Goal: Information Seeking & Learning: Compare options

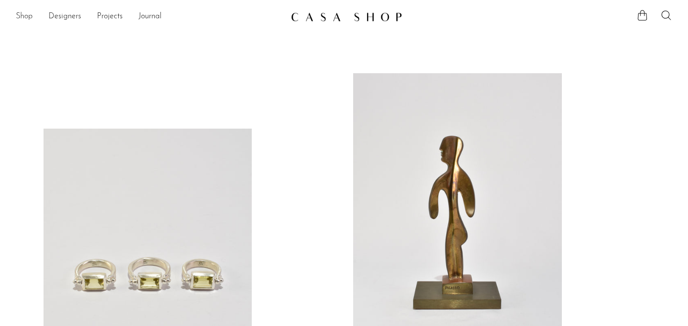
click at [24, 16] on link "Shop" at bounding box center [24, 16] width 17 height 13
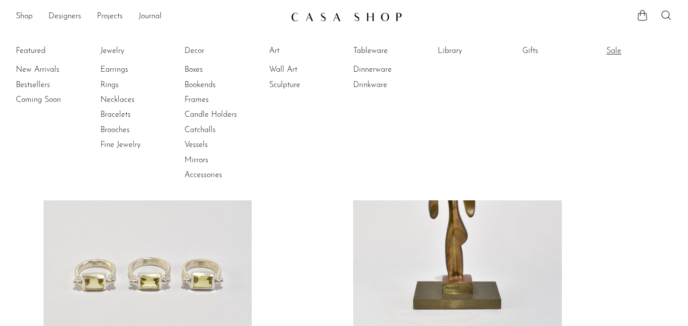
click at [612, 49] on link "Sale" at bounding box center [644, 51] width 74 height 11
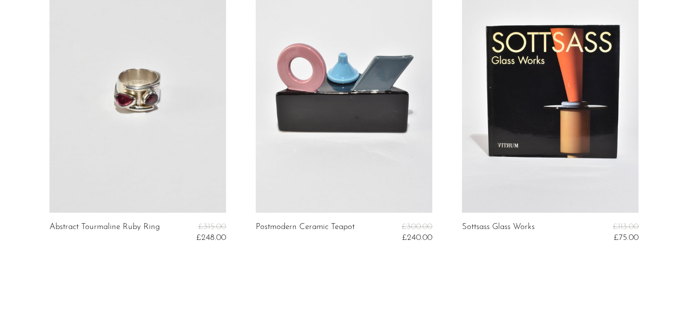
scroll to position [3501, 0]
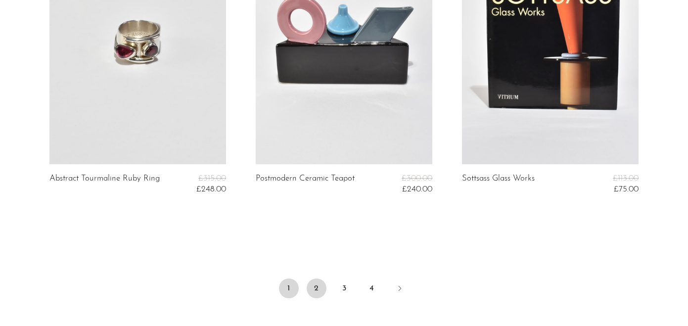
click at [318, 289] on link "2" at bounding box center [317, 289] width 20 height 20
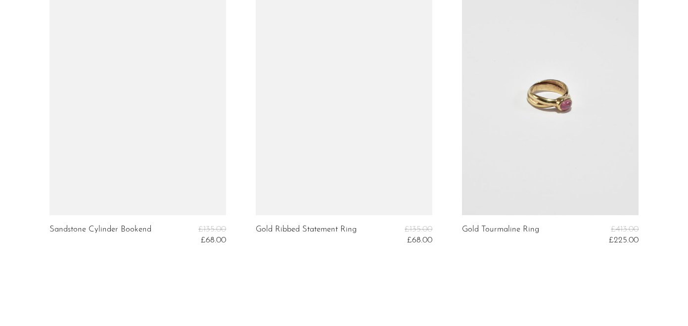
scroll to position [3495, 0]
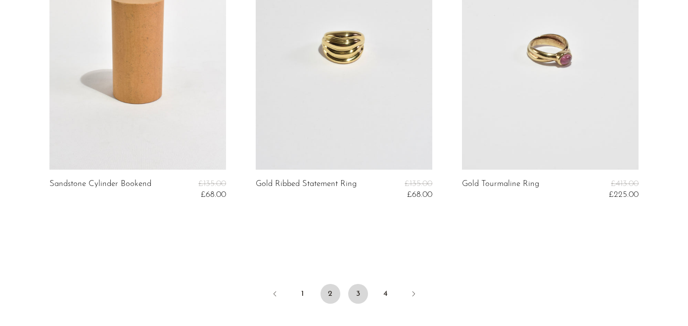
click at [356, 293] on link "3" at bounding box center [358, 294] width 20 height 20
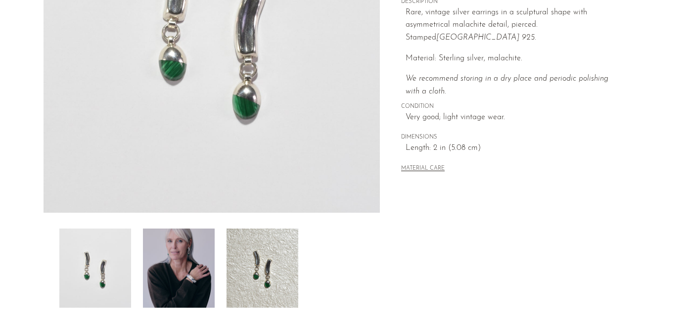
scroll to position [205, 0]
click at [192, 262] on img at bounding box center [179, 267] width 72 height 79
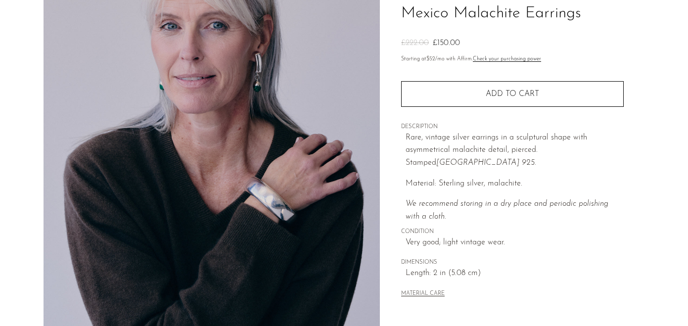
scroll to position [51, 0]
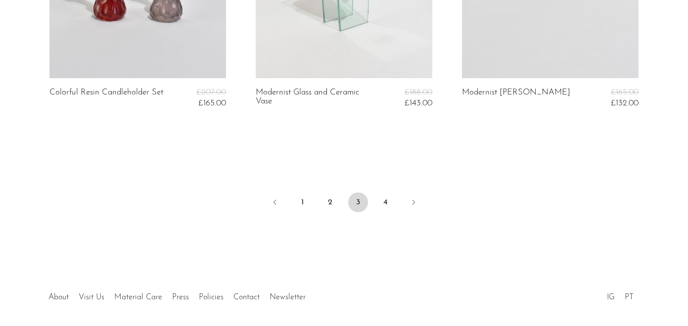
scroll to position [3624, 0]
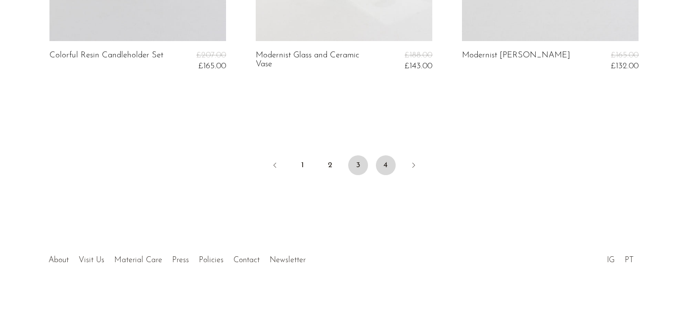
click at [388, 163] on link "4" at bounding box center [386, 165] width 20 height 20
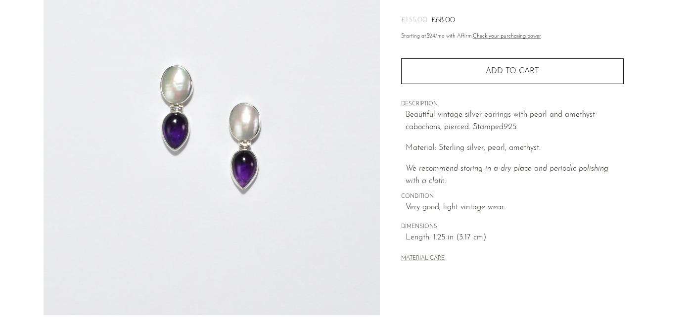
scroll to position [291, 0]
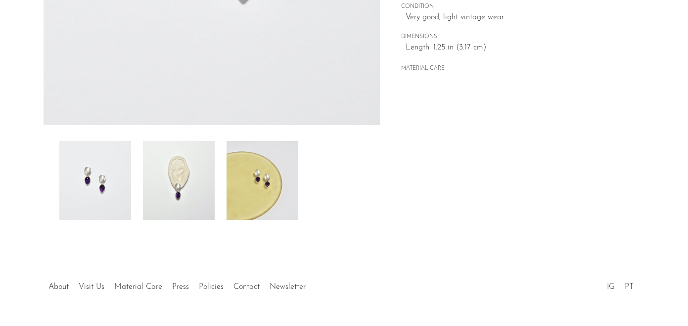
click at [193, 192] on img at bounding box center [179, 180] width 72 height 79
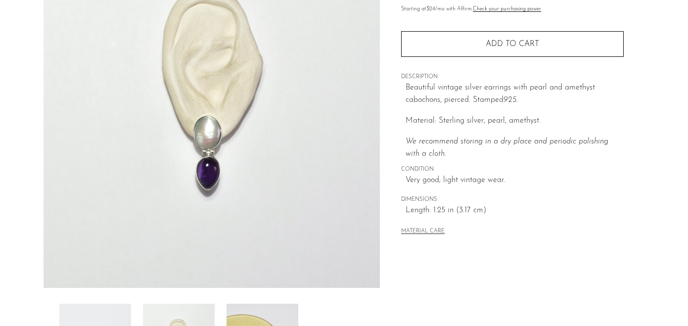
scroll to position [121, 0]
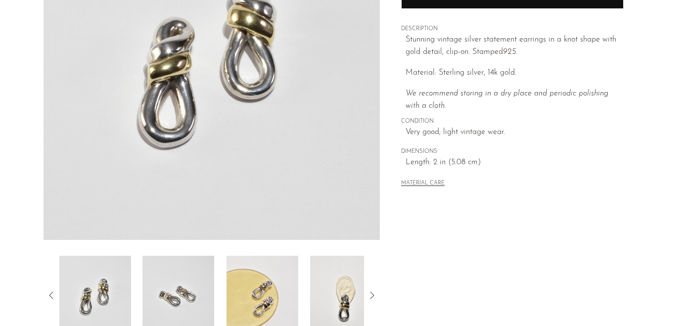
scroll to position [177, 0]
click at [344, 297] on img at bounding box center [346, 294] width 72 height 79
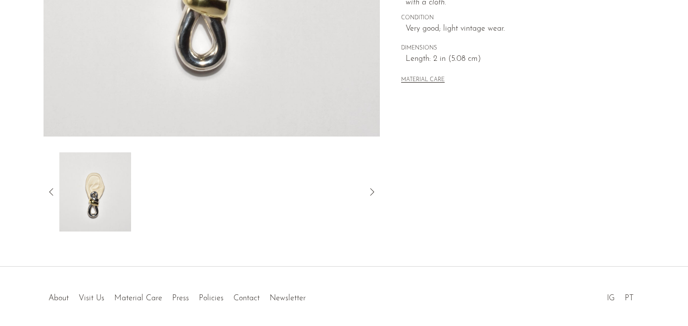
scroll to position [294, 0]
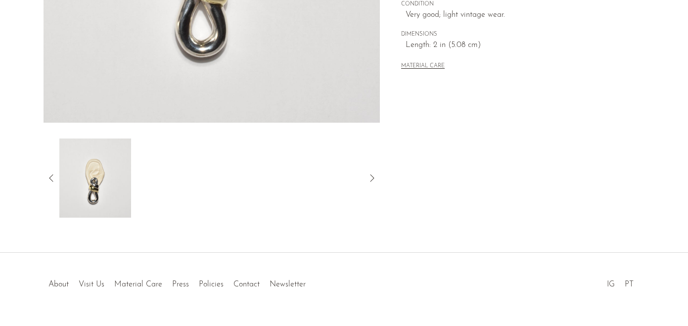
click at [49, 181] on icon at bounding box center [52, 178] width 12 height 12
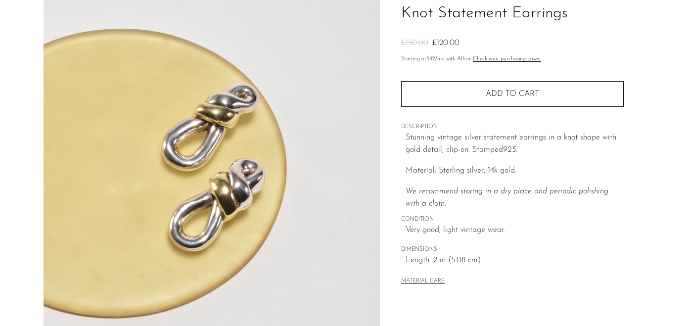
scroll to position [68, 0]
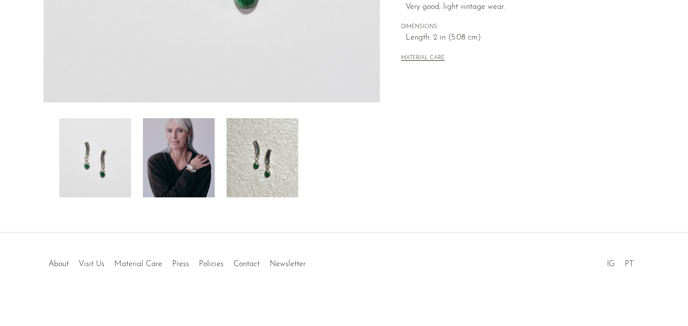
scroll to position [318, 0]
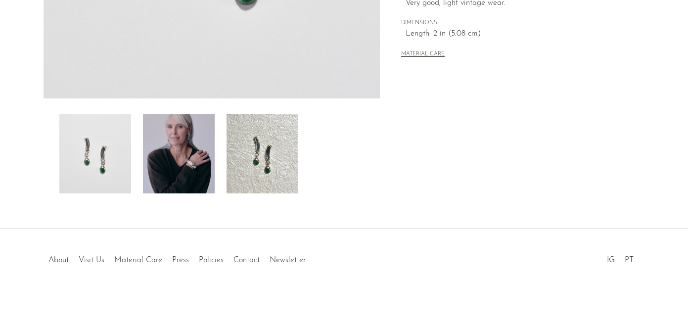
click at [190, 167] on img at bounding box center [179, 153] width 72 height 79
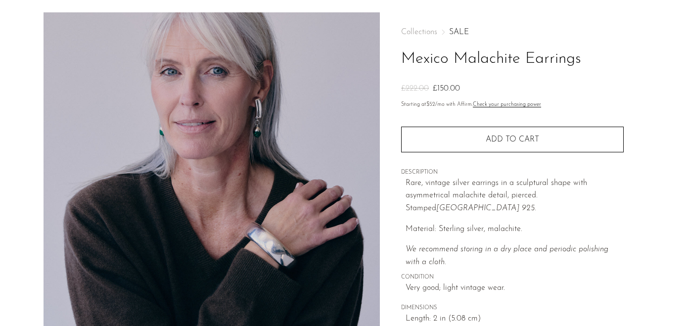
scroll to position [0, 0]
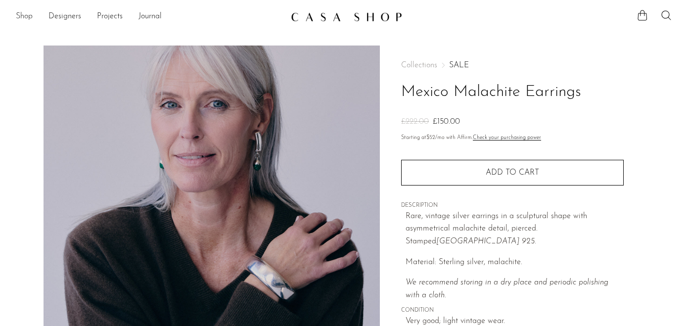
click at [29, 16] on link "Shop" at bounding box center [24, 16] width 17 height 13
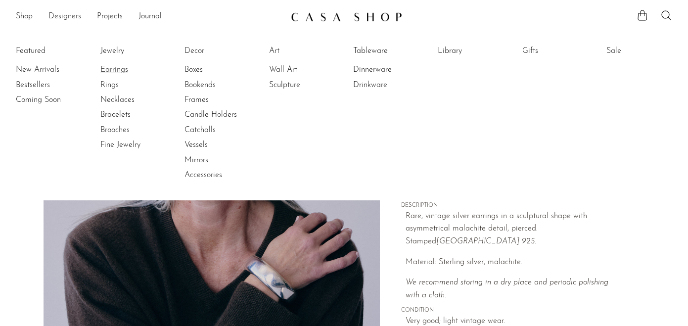
click at [110, 68] on link "Earrings" at bounding box center [137, 69] width 74 height 11
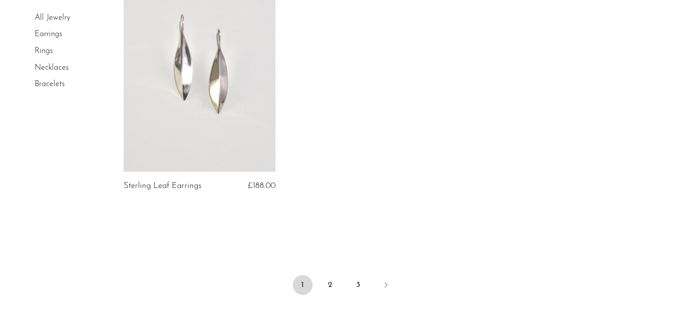
scroll to position [3005, 0]
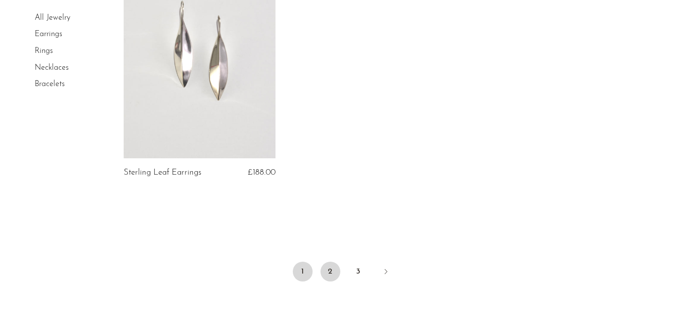
click at [332, 267] on link "2" at bounding box center [331, 272] width 20 height 20
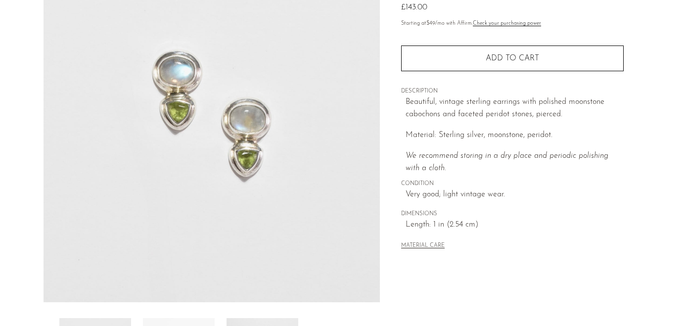
scroll to position [307, 0]
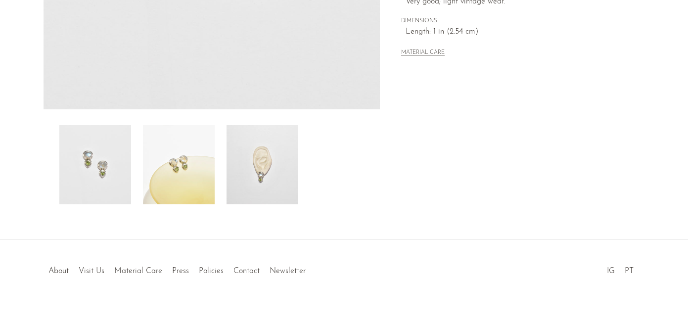
click at [272, 185] on img at bounding box center [263, 164] width 72 height 79
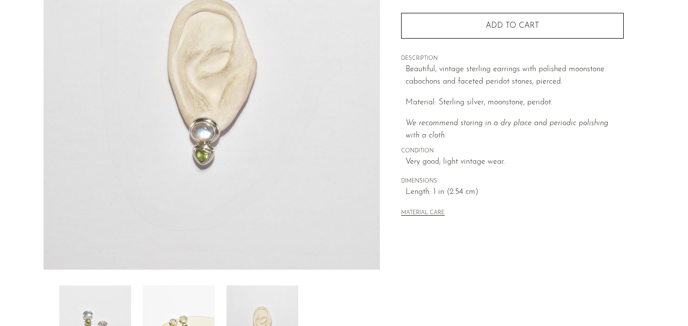
scroll to position [143, 0]
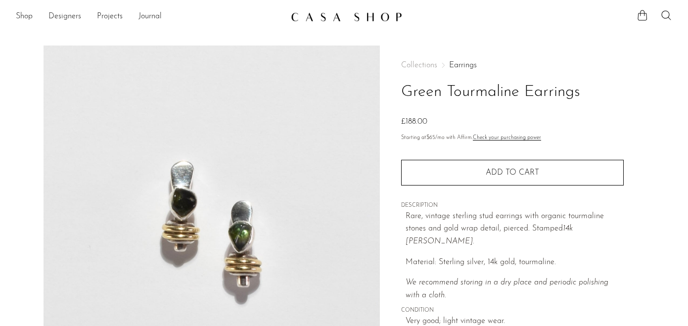
scroll to position [318, 0]
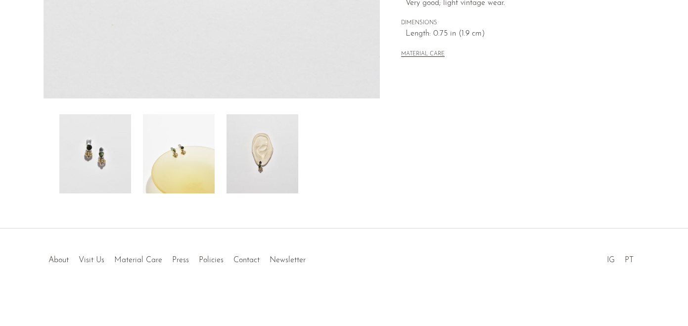
click at [251, 161] on img at bounding box center [263, 153] width 72 height 79
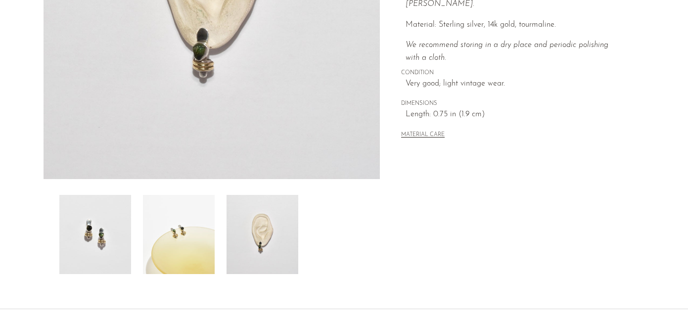
scroll to position [239, 0]
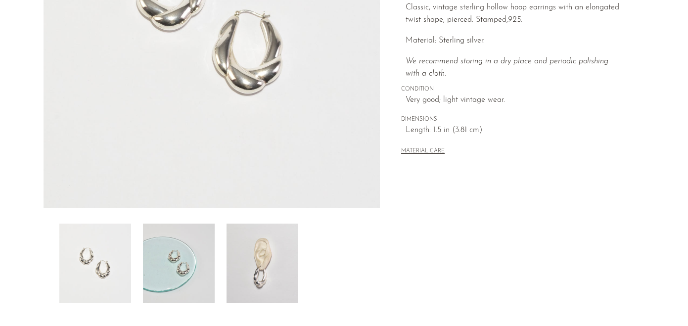
scroll to position [222, 0]
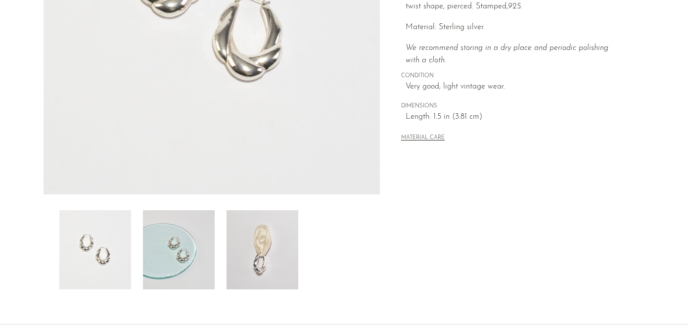
click at [265, 266] on img at bounding box center [263, 249] width 72 height 79
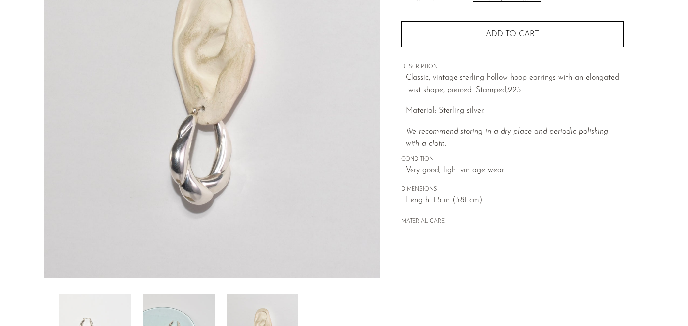
scroll to position [318, 0]
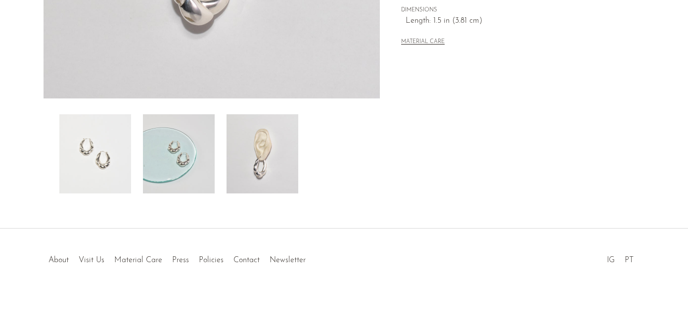
click at [178, 154] on img at bounding box center [179, 153] width 72 height 79
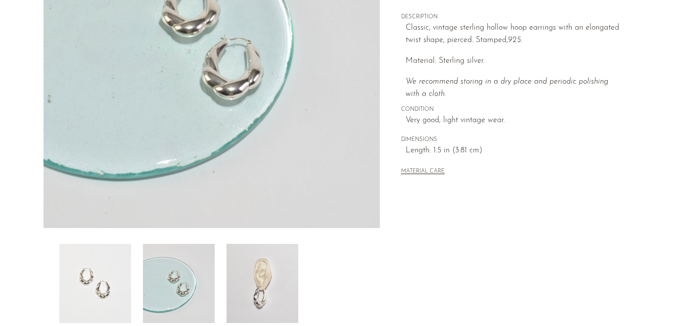
scroll to position [196, 0]
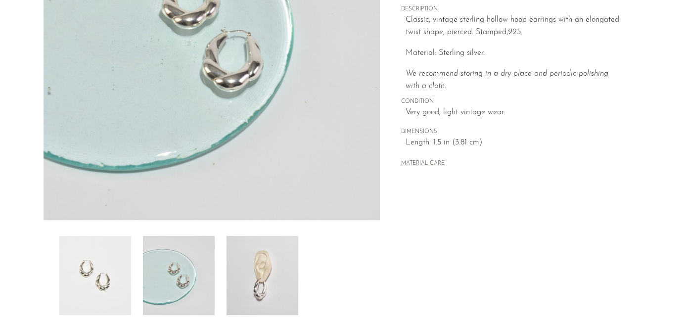
click at [253, 268] on img at bounding box center [263, 275] width 72 height 79
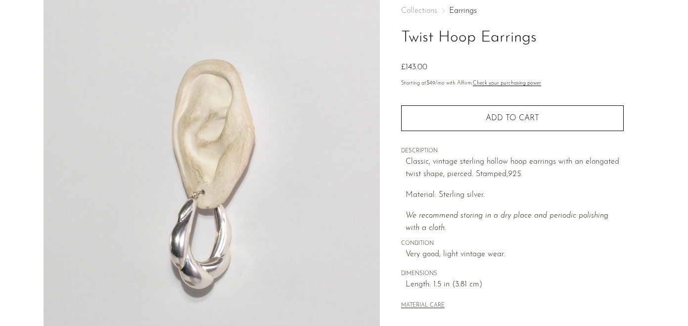
scroll to position [47, 0]
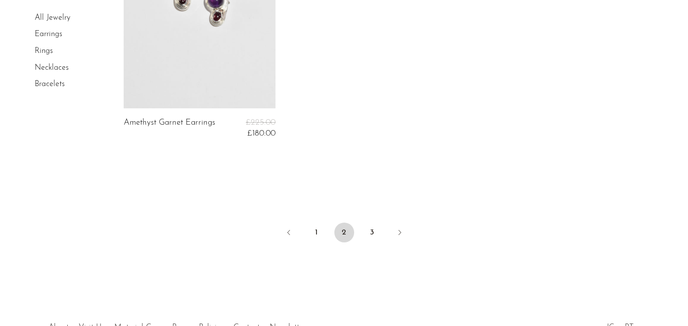
scroll to position [3099, 0]
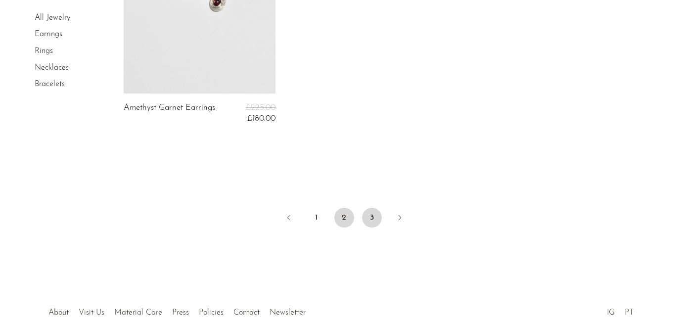
click at [368, 215] on link "3" at bounding box center [372, 218] width 20 height 20
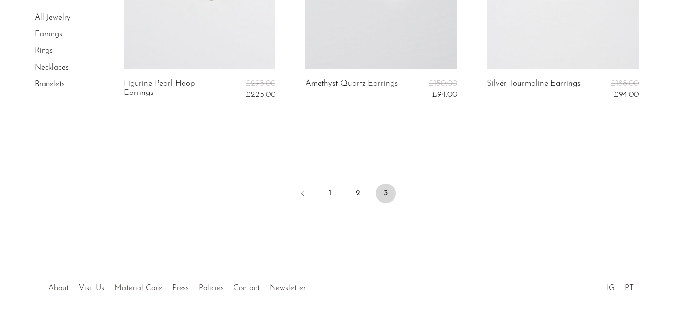
scroll to position [1816, 0]
